Goal: Task Accomplishment & Management: Manage account settings

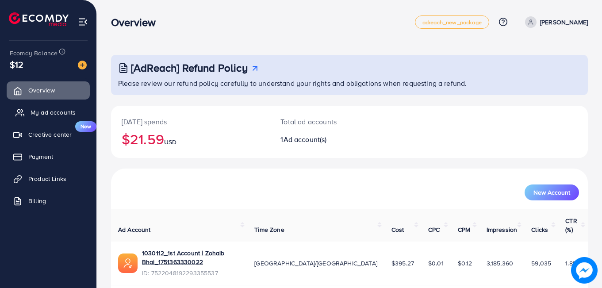
click at [38, 116] on span "My ad accounts" at bounding box center [52, 112] width 45 height 9
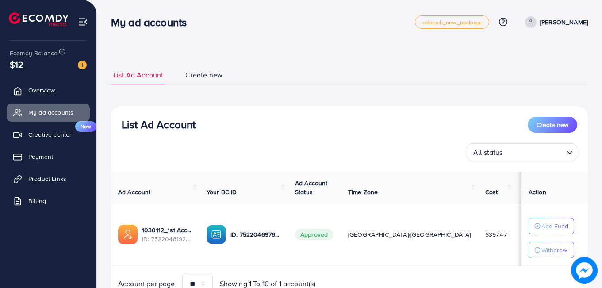
click at [478, 218] on td "$397.47" at bounding box center [496, 234] width 36 height 62
click at [66, 89] on link "Overview" at bounding box center [48, 90] width 83 height 18
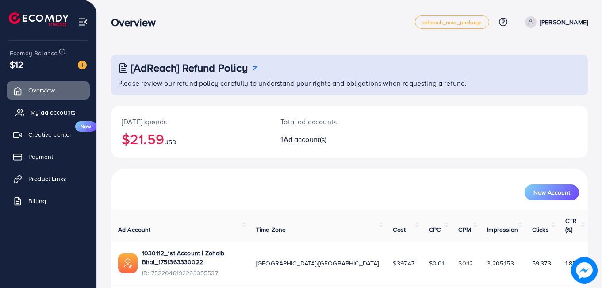
click at [58, 106] on link "My ad accounts" at bounding box center [48, 112] width 83 height 18
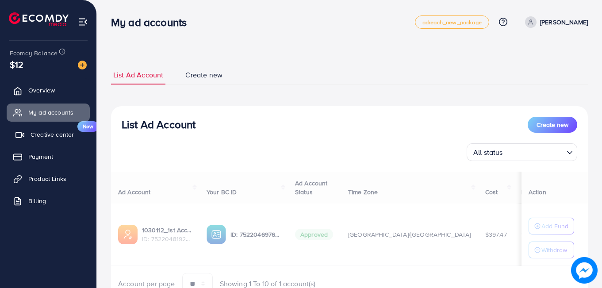
click at [53, 137] on span "Creative center" at bounding box center [51, 134] width 43 height 9
